Goal: Task Accomplishment & Management: Manage account settings

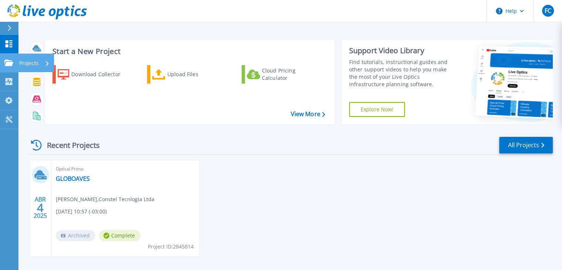
click at [10, 62] on icon at bounding box center [8, 62] width 9 height 6
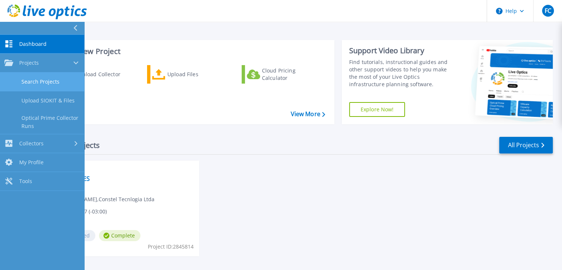
click at [42, 80] on link "Search Projects" at bounding box center [42, 81] width 84 height 19
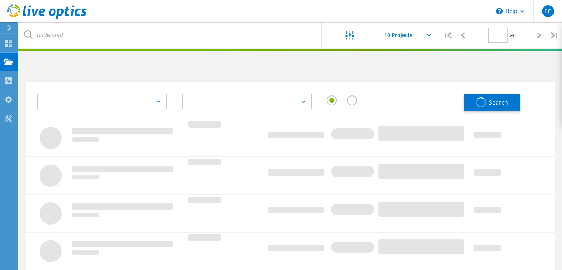
type input "1"
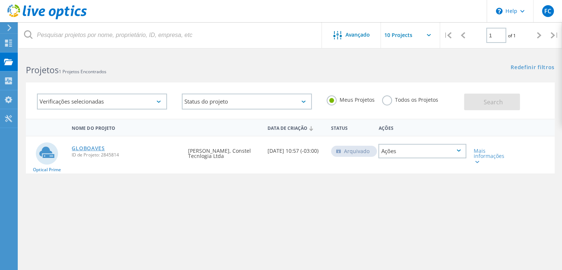
click at [81, 149] on link "GLOBOAVES" at bounding box center [88, 148] width 33 height 5
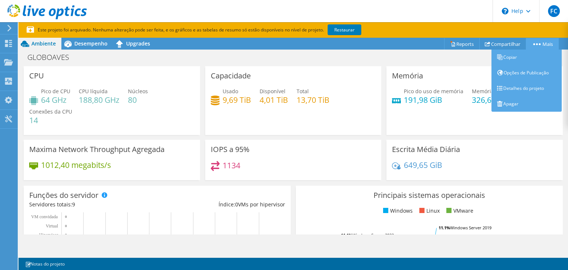
click at [540, 43] on link "Mais" at bounding box center [541, 43] width 33 height 11
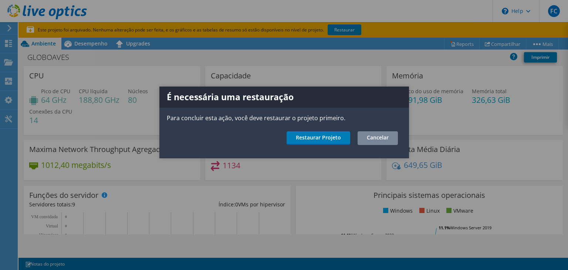
click at [377, 134] on link "Cancelar" at bounding box center [377, 138] width 40 height 14
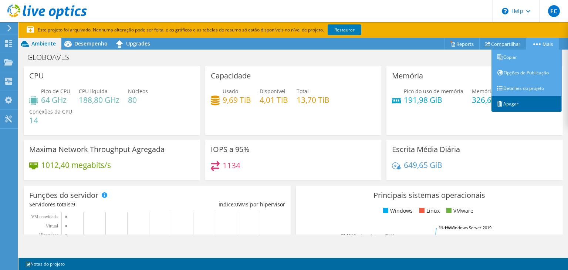
click at [518, 99] on link "Apagar" at bounding box center [526, 104] width 70 height 16
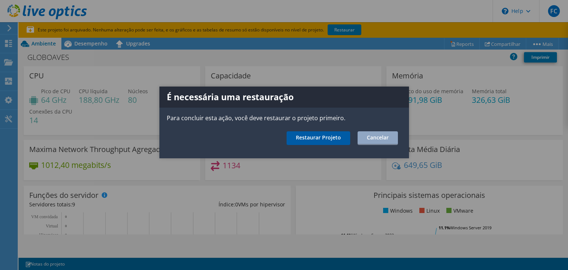
click at [331, 139] on link "Restaurar Projeto" at bounding box center [318, 138] width 64 height 14
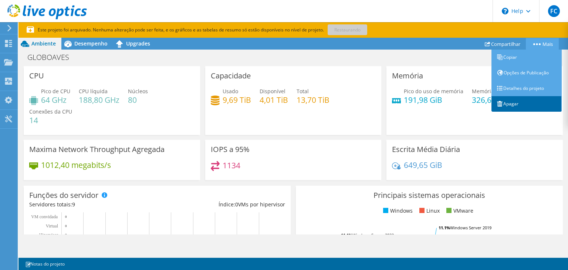
click at [515, 106] on link "Apagar" at bounding box center [526, 104] width 70 height 16
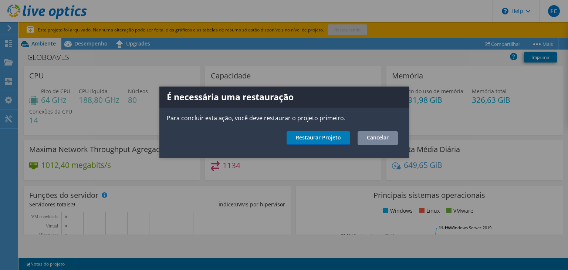
click at [392, 137] on link "Cancelar" at bounding box center [377, 138] width 40 height 14
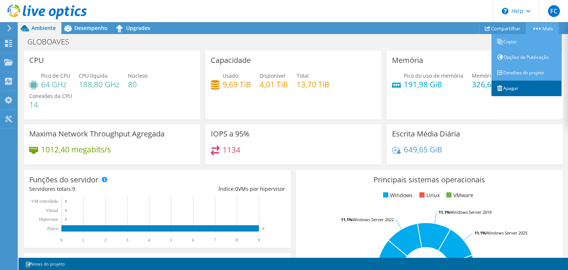
click at [506, 91] on link "Apagar" at bounding box center [526, 89] width 70 height 16
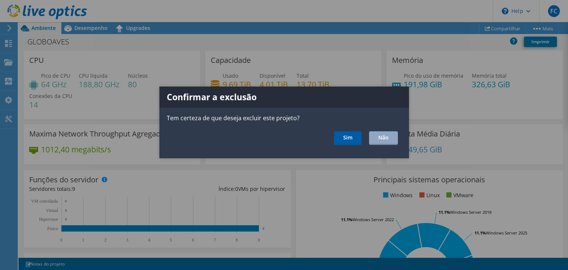
click at [349, 138] on link "Sim" at bounding box center [348, 138] width 28 height 14
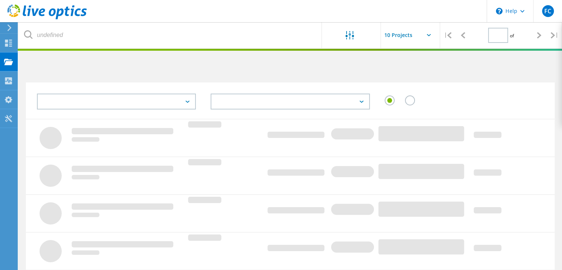
type input "1"
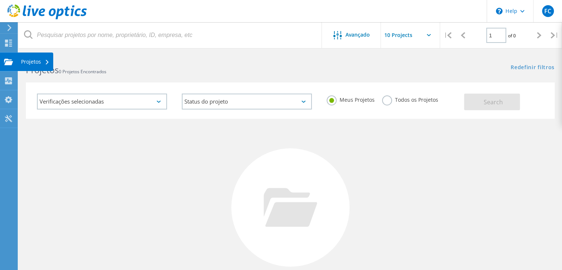
click at [31, 67] on div "Projetos" at bounding box center [35, 61] width 36 height 18
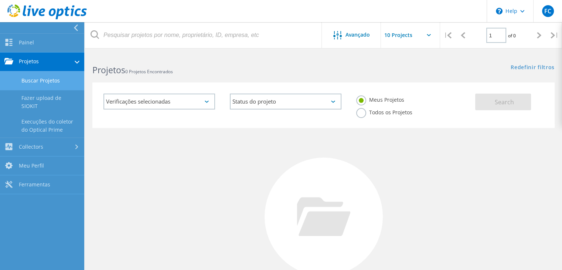
click at [45, 59] on link "Projetos" at bounding box center [42, 61] width 84 height 19
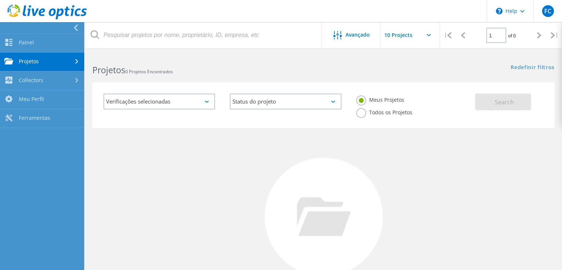
click at [232, 86] on div "Verificações selecionadas Status do projeto Em andamento Concluído Publicado em…" at bounding box center [323, 104] width 462 height 45
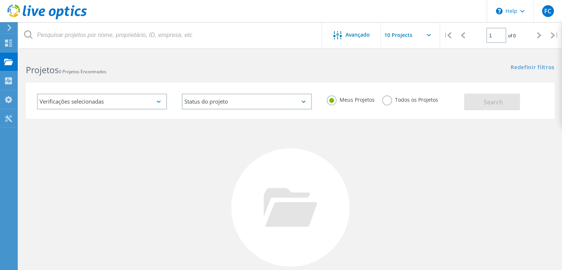
click at [62, 96] on div "Verificações selecionadas" at bounding box center [102, 101] width 130 height 16
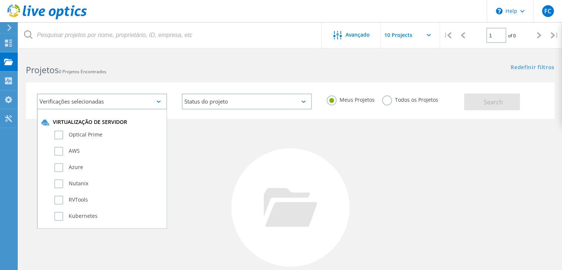
click at [62, 96] on div "Verificações selecionadas" at bounding box center [102, 101] width 130 height 16
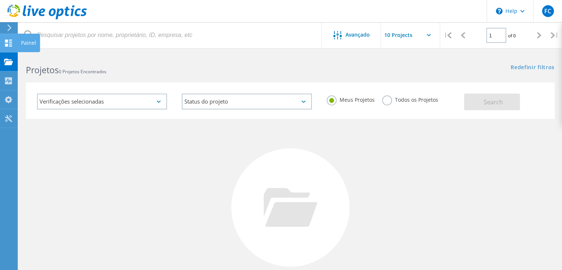
click at [10, 46] on div at bounding box center [8, 44] width 9 height 8
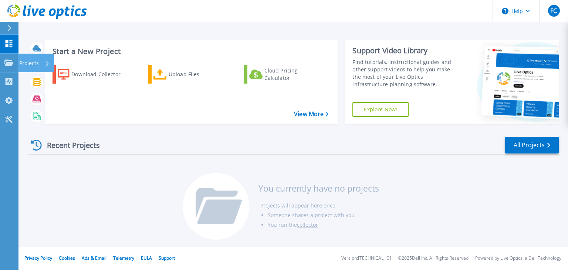
click at [45, 61] on div "Projects" at bounding box center [34, 63] width 30 height 19
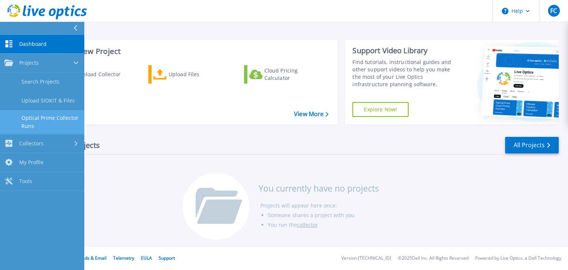
click at [58, 122] on link "Optical Prime Collector Runs" at bounding box center [42, 122] width 84 height 24
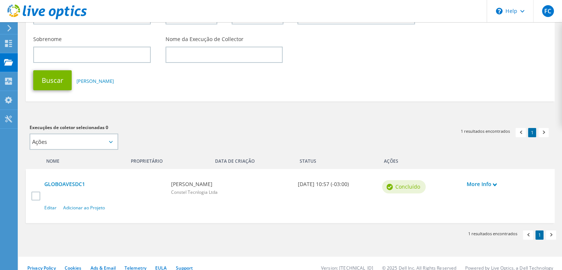
scroll to position [99, 0]
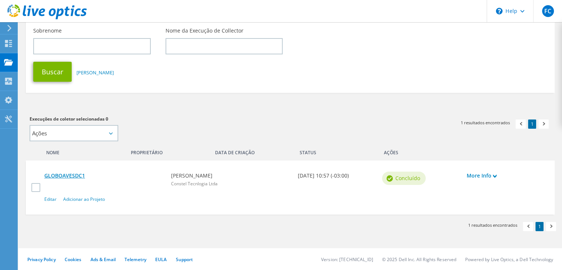
click at [72, 174] on link "GLOBOAVESDC1" at bounding box center [103, 175] width 119 height 8
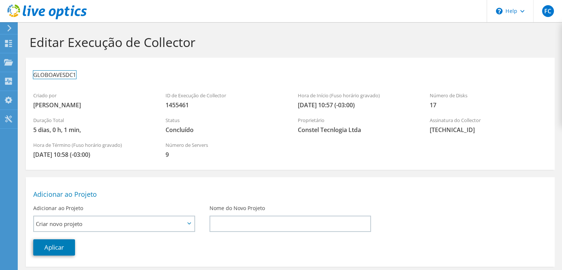
click at [67, 76] on h3 "GLOBOAVESDC1" at bounding box center [54, 75] width 43 height 8
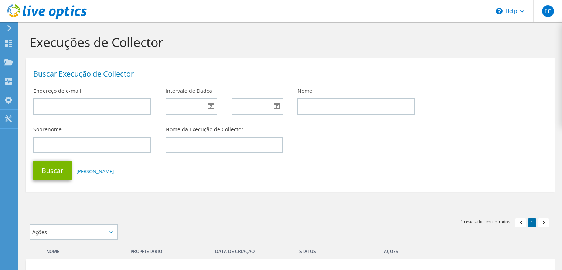
scroll to position [99, 0]
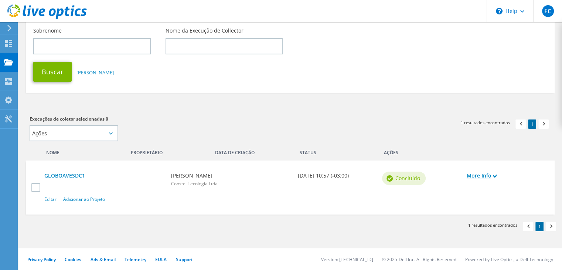
click at [488, 174] on link "More Info" at bounding box center [504, 175] width 77 height 8
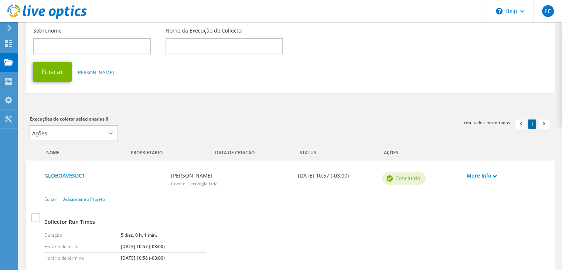
scroll to position [159, 0]
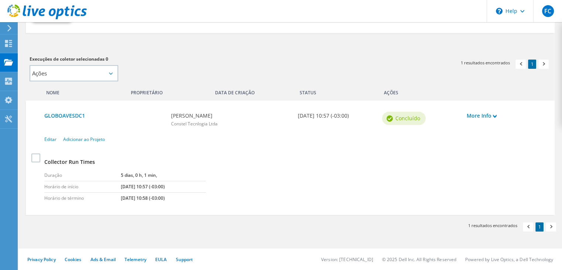
click at [386, 89] on div "Ações" at bounding box center [462, 91] width 169 height 12
click at [402, 116] on span "Concluído" at bounding box center [407, 118] width 25 height 8
click at [87, 77] on select "Ações Adicionar a novo projeto Adicionar ao projeto existente" at bounding box center [74, 73] width 89 height 16
click at [212, 72] on div "Execuções de coletor selecionadas 0 Ações Adicionar a novo projeto Adicionar ao…" at bounding box center [156, 68] width 253 height 26
click at [92, 77] on select "Ações Adicionar a novo projeto Adicionar ao projeto existente" at bounding box center [74, 73] width 89 height 16
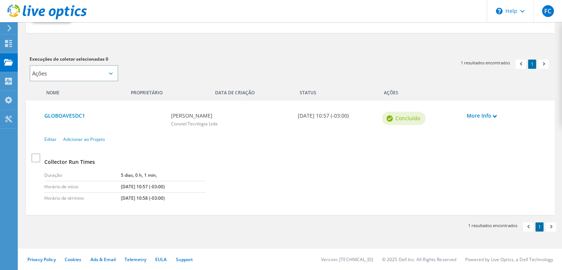
click at [228, 85] on div "Data de Criação" at bounding box center [252, 91] width 84 height 12
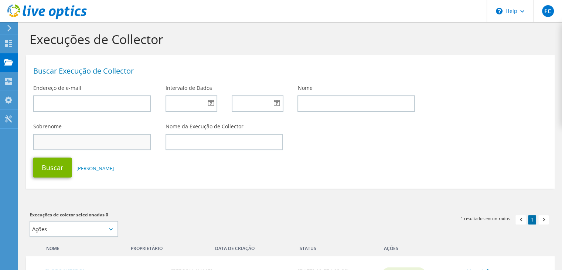
scroll to position [0, 0]
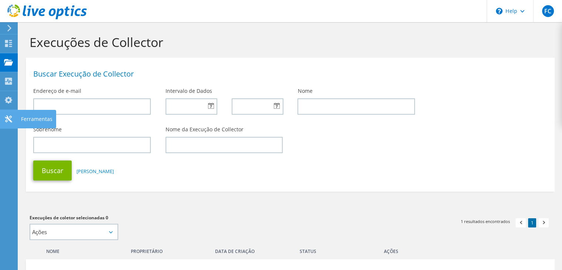
click at [27, 118] on div "Ferramentas" at bounding box center [36, 119] width 39 height 18
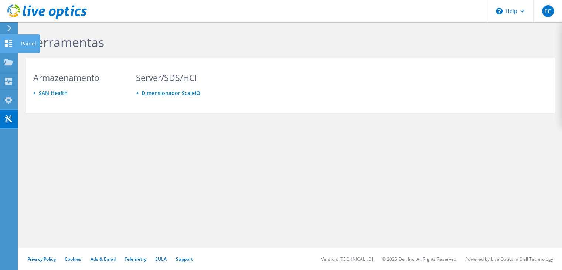
click at [20, 42] on div "Painel" at bounding box center [28, 43] width 23 height 18
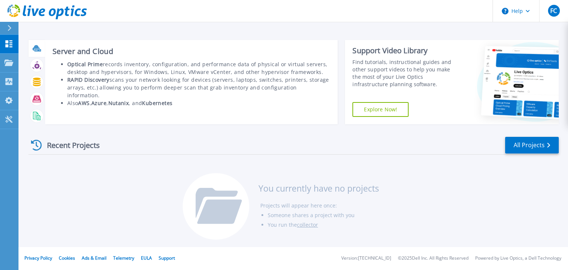
click at [39, 51] on icon at bounding box center [37, 50] width 7 height 2
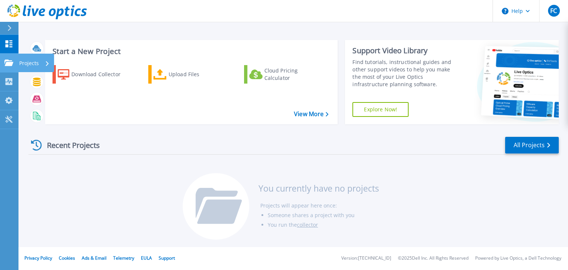
click at [20, 63] on p "Projects" at bounding box center [29, 63] width 20 height 19
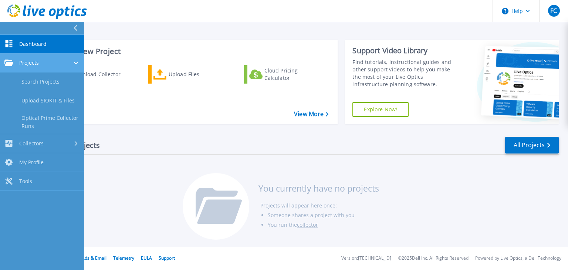
click at [27, 65] on span "Projects" at bounding box center [29, 62] width 20 height 7
click at [33, 65] on span "Projects" at bounding box center [29, 62] width 20 height 7
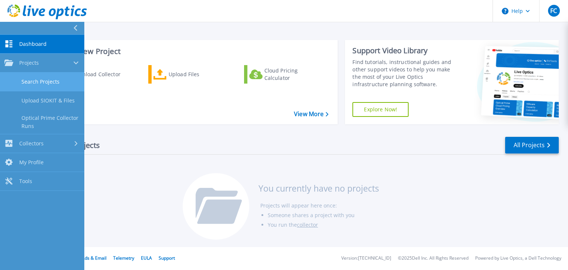
click at [45, 83] on link "Search Projects" at bounding box center [42, 81] width 84 height 19
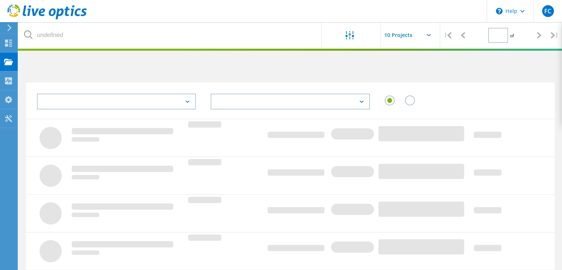
type input "1"
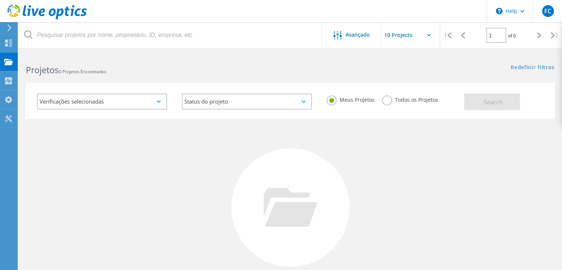
click at [389, 101] on label "Todos os Projetos" at bounding box center [410, 98] width 56 height 7
click at [0, 0] on input "Todos os Projetos" at bounding box center [0, 0] width 0 height 0
click at [494, 105] on span "Search" at bounding box center [493, 102] width 19 height 8
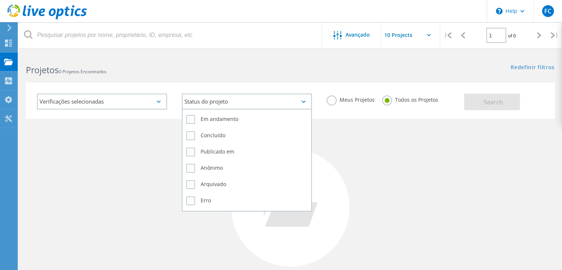
click at [256, 103] on div "Status do projeto" at bounding box center [247, 101] width 130 height 16
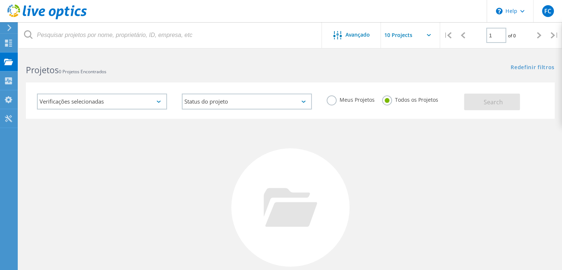
click at [108, 96] on div "Verificações selecionadas" at bounding box center [102, 101] width 130 height 16
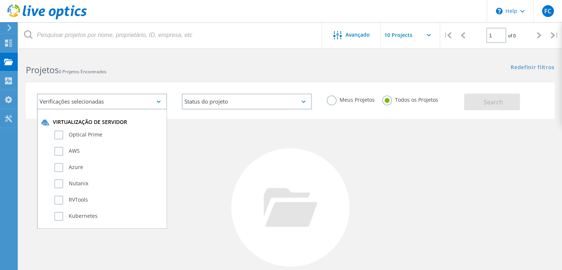
click at [108, 96] on div "Verificações selecionadas" at bounding box center [102, 101] width 130 height 16
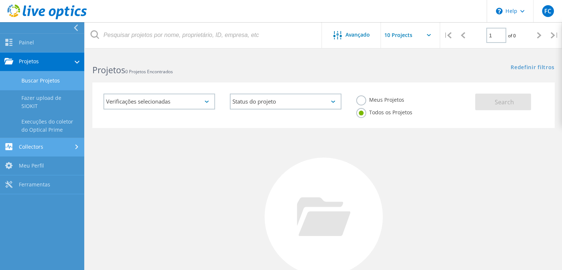
click at [56, 139] on link "Collectors" at bounding box center [42, 147] width 84 height 19
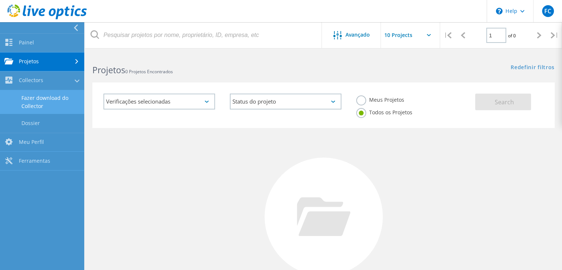
click at [52, 102] on link "Fazer download do Collector" at bounding box center [42, 102] width 84 height 24
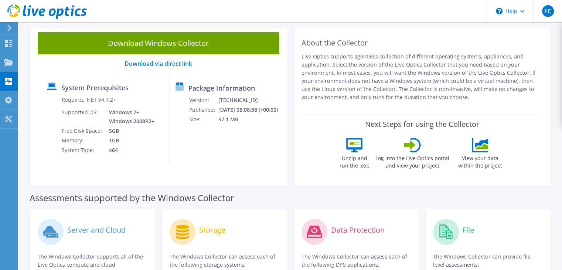
scroll to position [111, 0]
